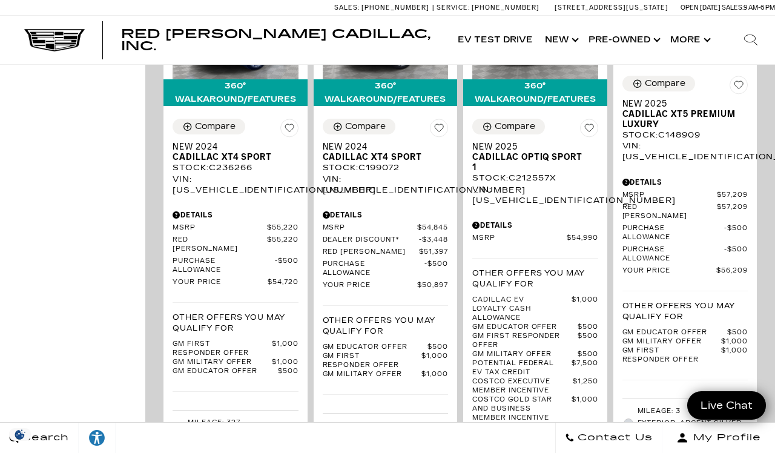
scroll to position [2108, 0]
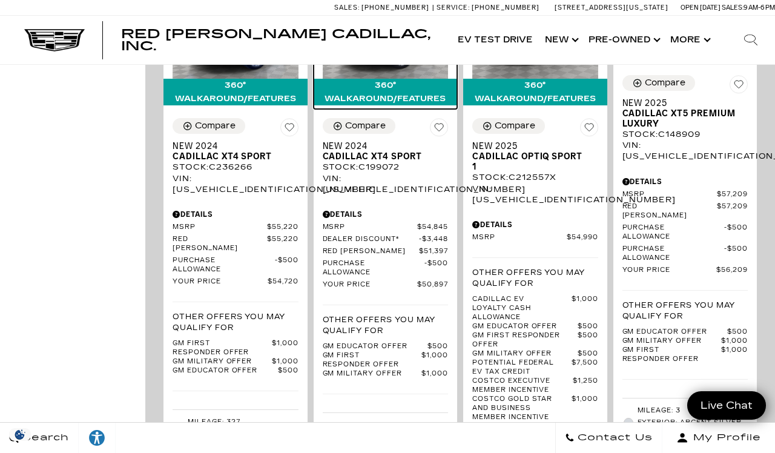
click at [391, 79] on img at bounding box center [386, 31] width 126 height 94
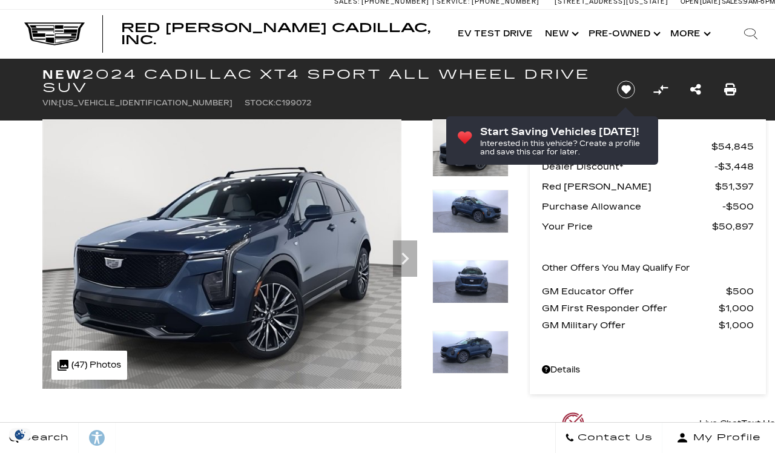
click at [402, 260] on icon "Next" at bounding box center [405, 258] width 24 height 24
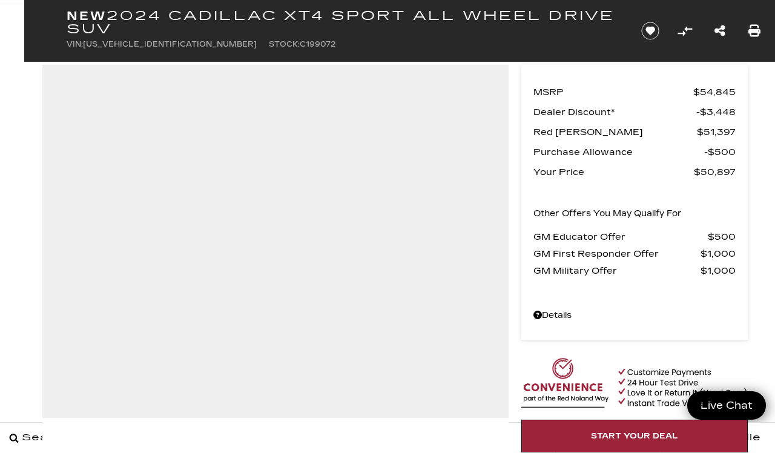
scroll to position [117, 0]
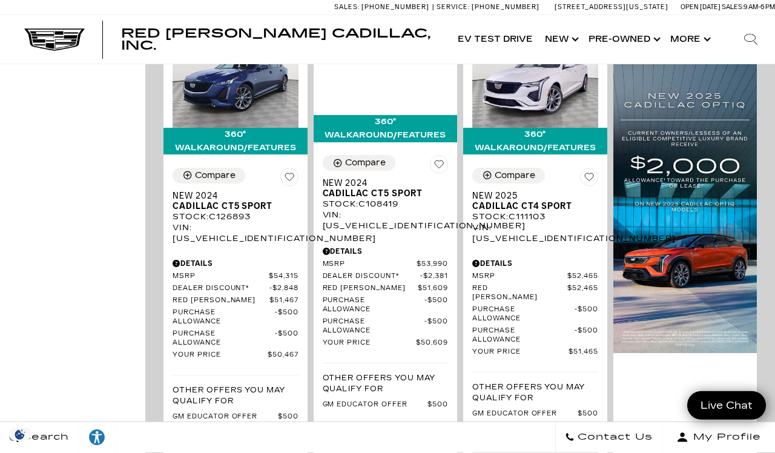
scroll to position [870, 0]
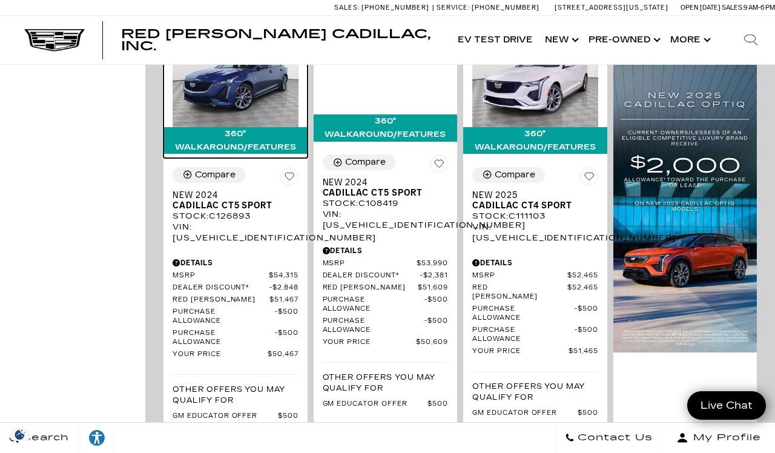
click at [247, 127] on img at bounding box center [236, 80] width 126 height 94
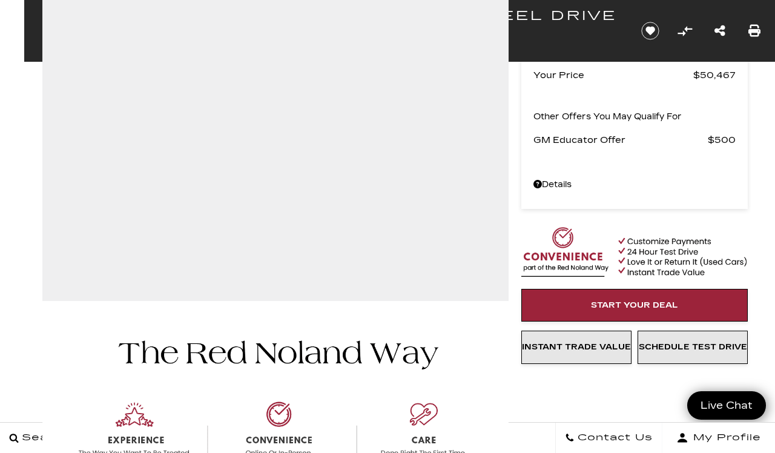
scroll to position [234, 0]
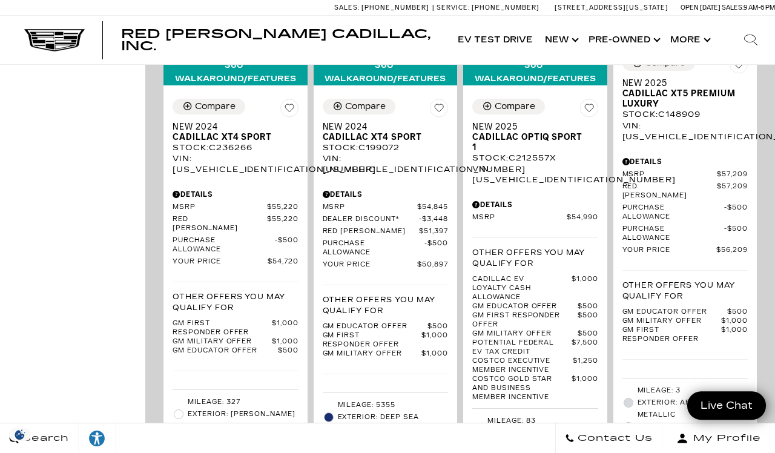
scroll to position [2121, 0]
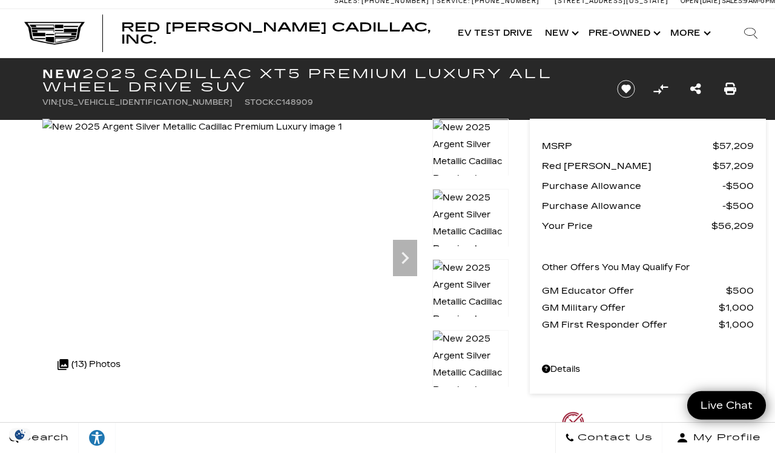
click at [97, 362] on div ".cls-1, .cls-3 { fill: #c50033; } .cls-1 { clip-rule: evenodd; } .cls-2 { clip-…" at bounding box center [88, 364] width 75 height 29
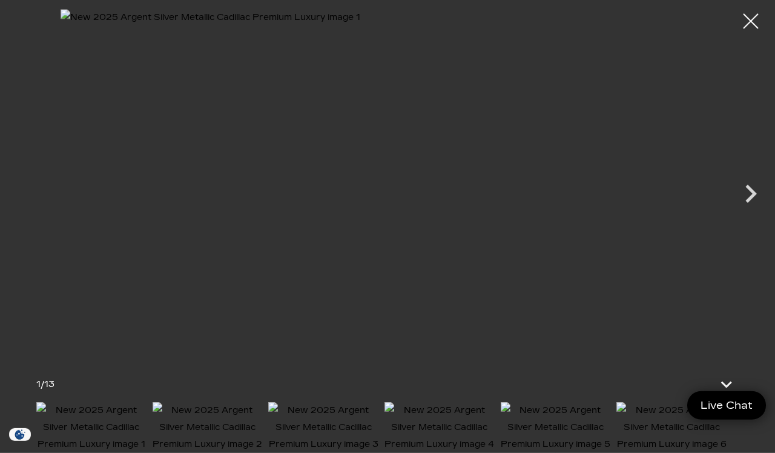
click at [750, 188] on icon "Next" at bounding box center [751, 194] width 12 height 18
click at [741, 189] on icon "Next" at bounding box center [751, 194] width 36 height 36
click at [744, 187] on icon "Next" at bounding box center [751, 194] width 36 height 36
click at [743, 197] on icon "Next" at bounding box center [751, 194] width 36 height 36
click at [741, 198] on icon "Next" at bounding box center [751, 194] width 36 height 36
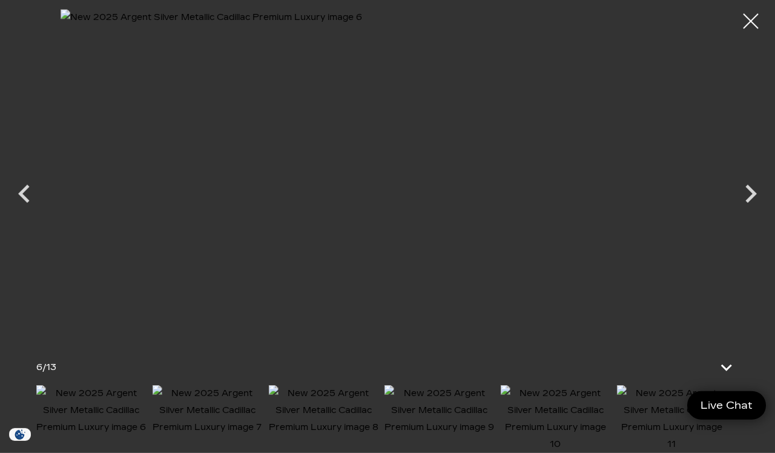
click at [742, 194] on icon "Next" at bounding box center [751, 194] width 36 height 36
click at [742, 188] on icon "Next" at bounding box center [751, 194] width 36 height 36
click at [743, 193] on icon "Next" at bounding box center [751, 194] width 36 height 36
click at [750, 176] on icon "Next" at bounding box center [751, 194] width 36 height 36
click at [745, 194] on icon "Next" at bounding box center [751, 194] width 36 height 36
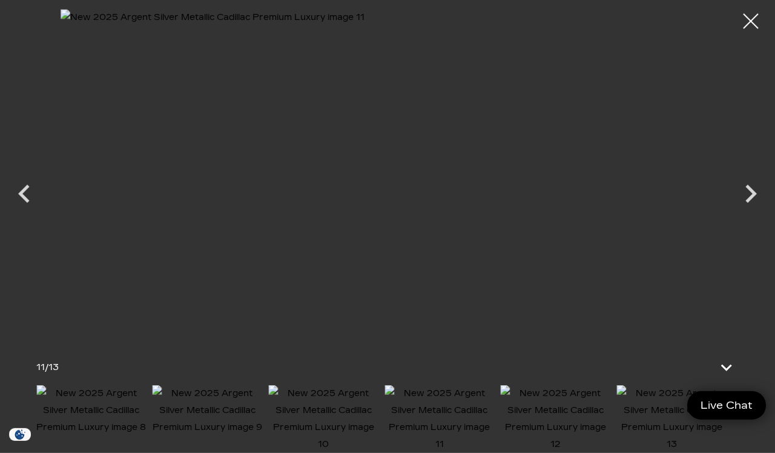
click at [740, 193] on icon "Next" at bounding box center [751, 194] width 36 height 36
click at [744, 204] on icon "Next" at bounding box center [751, 194] width 36 height 36
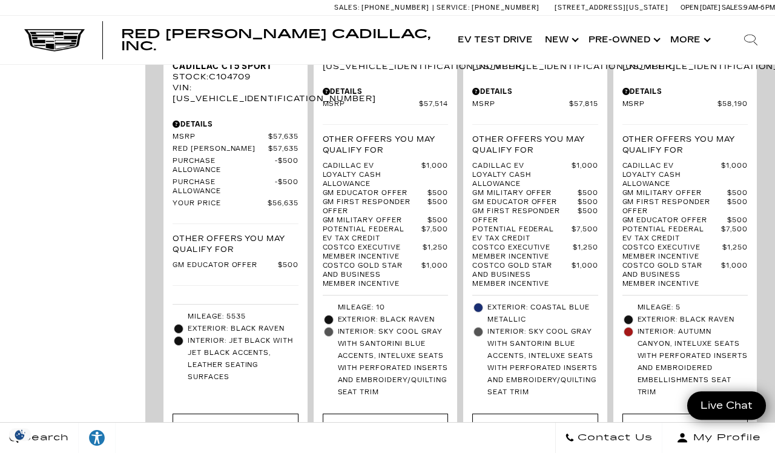
scroll to position [2821, 0]
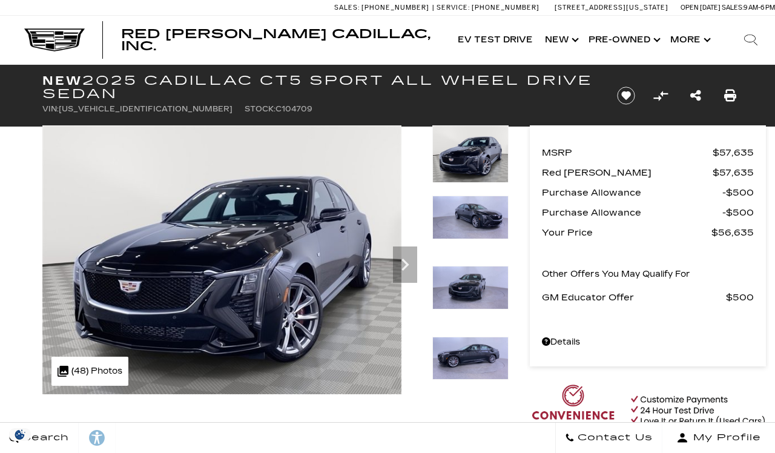
scroll to position [6, 0]
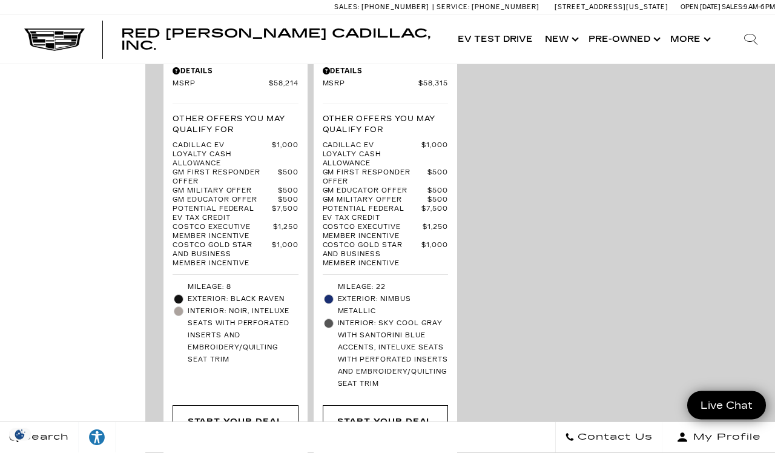
scroll to position [3430, 0]
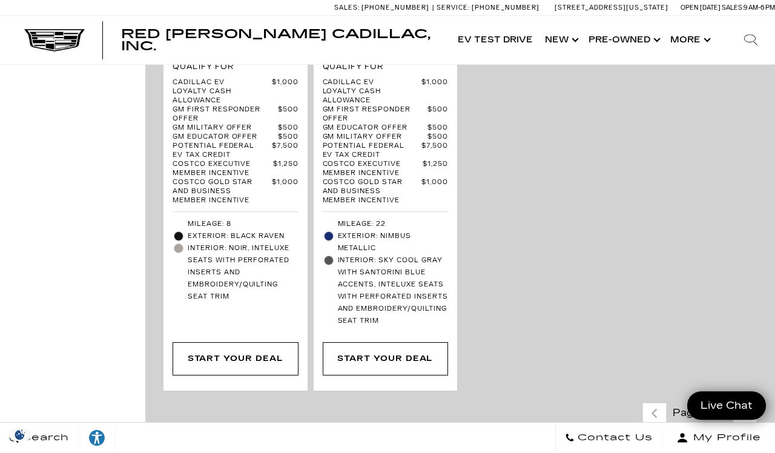
scroll to position [3485, 0]
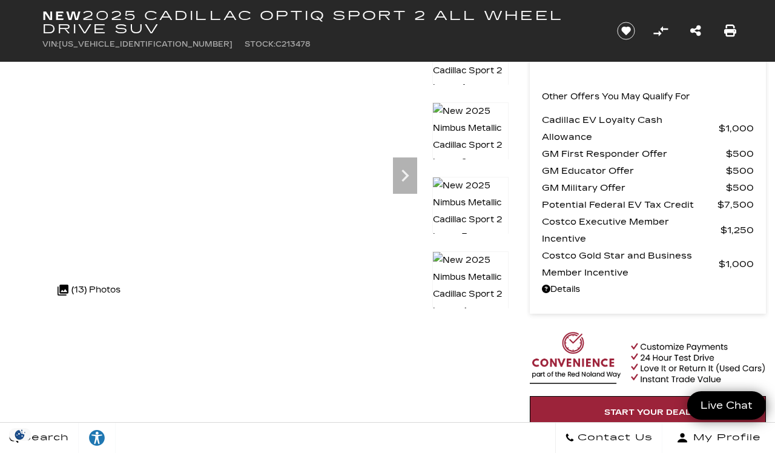
scroll to position [99, 0]
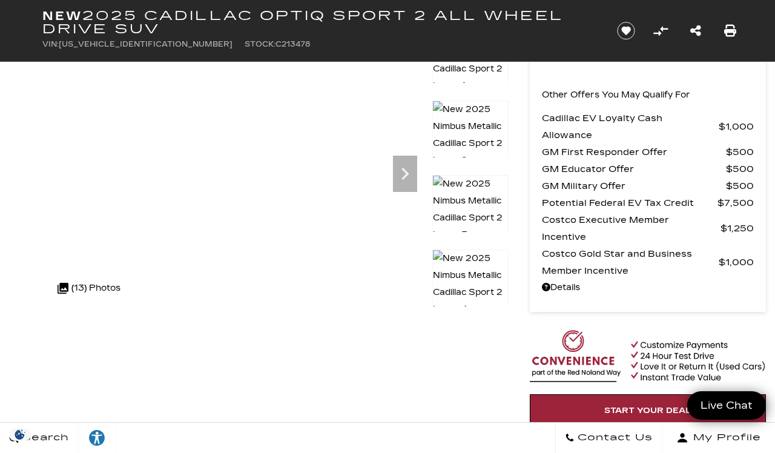
click at [106, 282] on div ".cls-1, .cls-3 { fill: #c50033; } .cls-1 { clip-rule: evenodd; } .cls-2 { clip-…" at bounding box center [88, 288] width 75 height 29
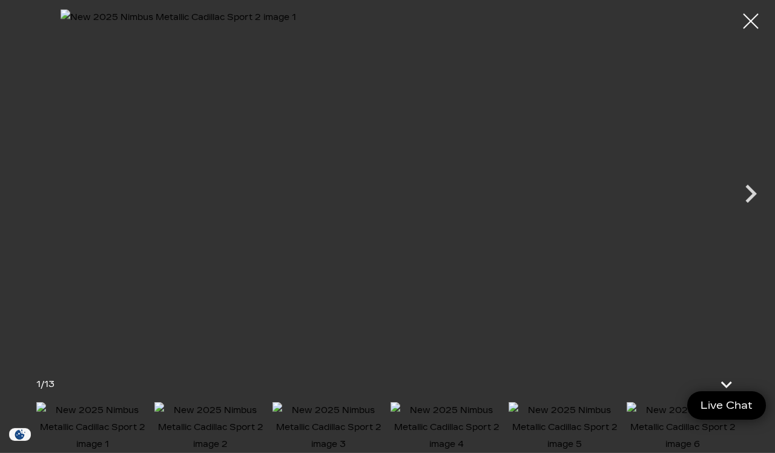
scroll to position [100, 0]
click at [748, 203] on icon "Next" at bounding box center [751, 194] width 12 height 18
click at [739, 212] on icon "Next" at bounding box center [751, 194] width 36 height 36
click at [741, 212] on icon "Next" at bounding box center [751, 194] width 36 height 36
click at [742, 212] on icon "Next" at bounding box center [751, 194] width 36 height 36
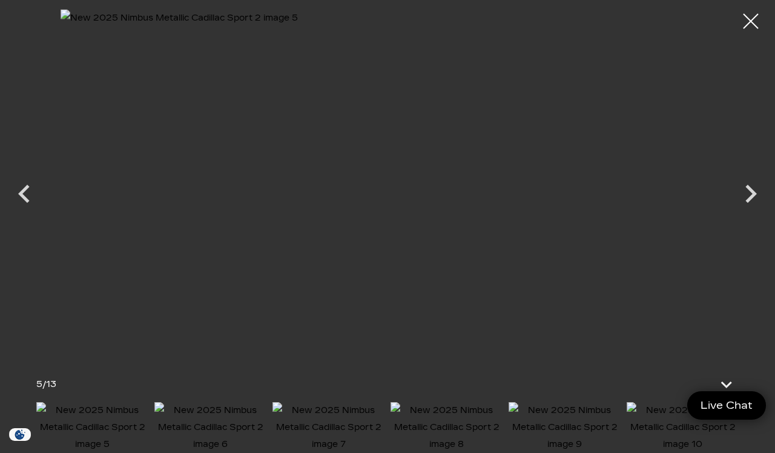
click at [739, 212] on icon "Next" at bounding box center [751, 194] width 36 height 36
click at [744, 212] on icon "Next" at bounding box center [751, 194] width 36 height 36
click at [741, 212] on icon "Next" at bounding box center [751, 194] width 36 height 36
click at [742, 212] on icon "Next" at bounding box center [751, 194] width 36 height 36
click at [744, 212] on icon "Next" at bounding box center [751, 194] width 36 height 36
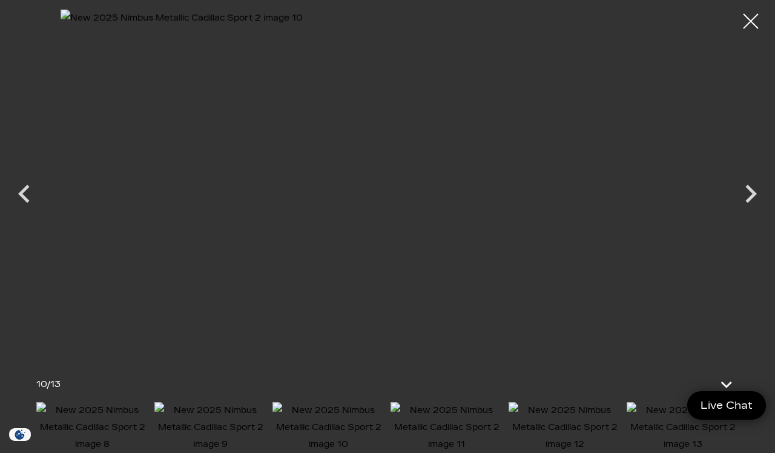
click at [739, 212] on icon "Next" at bounding box center [751, 194] width 36 height 36
click at [741, 212] on icon "Next" at bounding box center [751, 194] width 36 height 36
click at [750, 212] on icon "Next" at bounding box center [751, 194] width 36 height 36
click at [738, 13] on div at bounding box center [751, 21] width 30 height 30
